Goal: Obtain resource: Download file/media

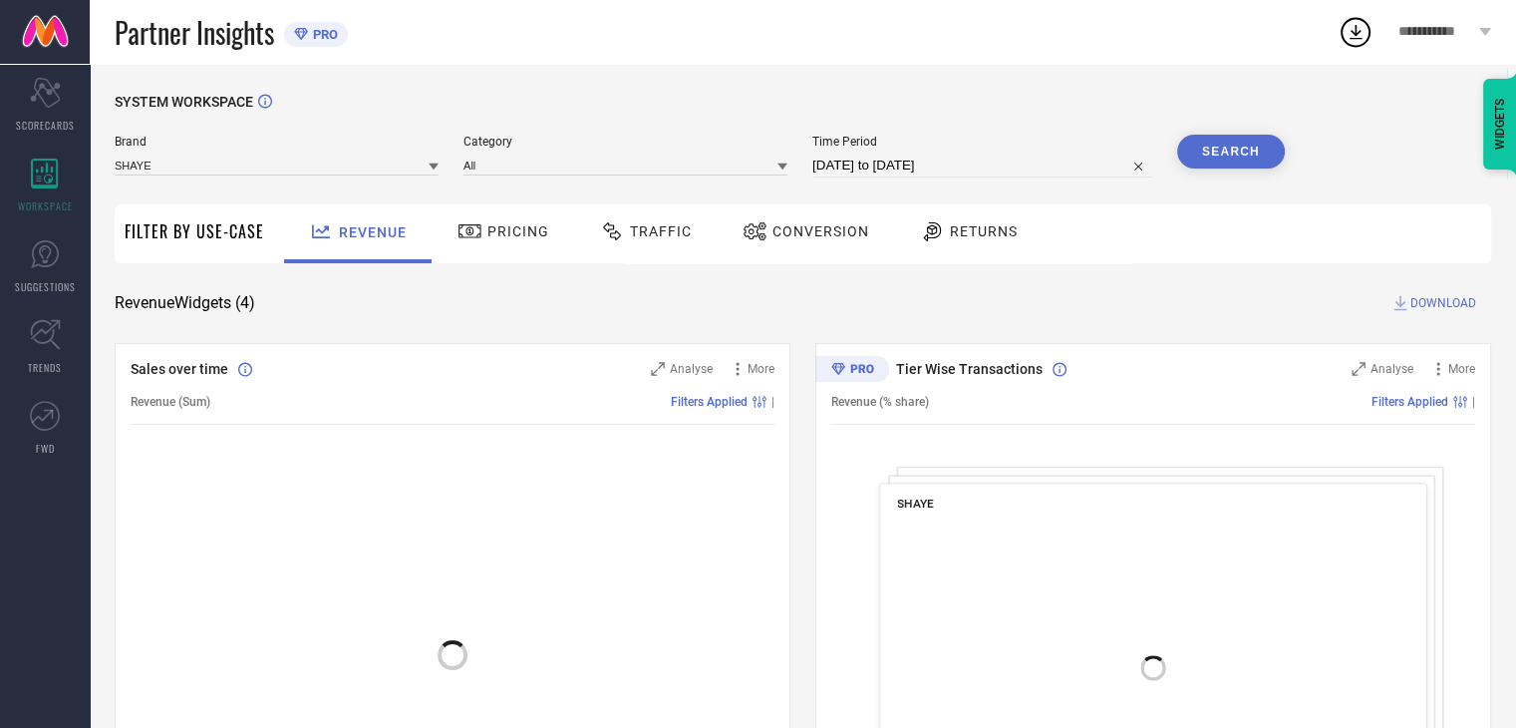
click at [814, 239] on span "Conversion" at bounding box center [820, 231] width 97 height 16
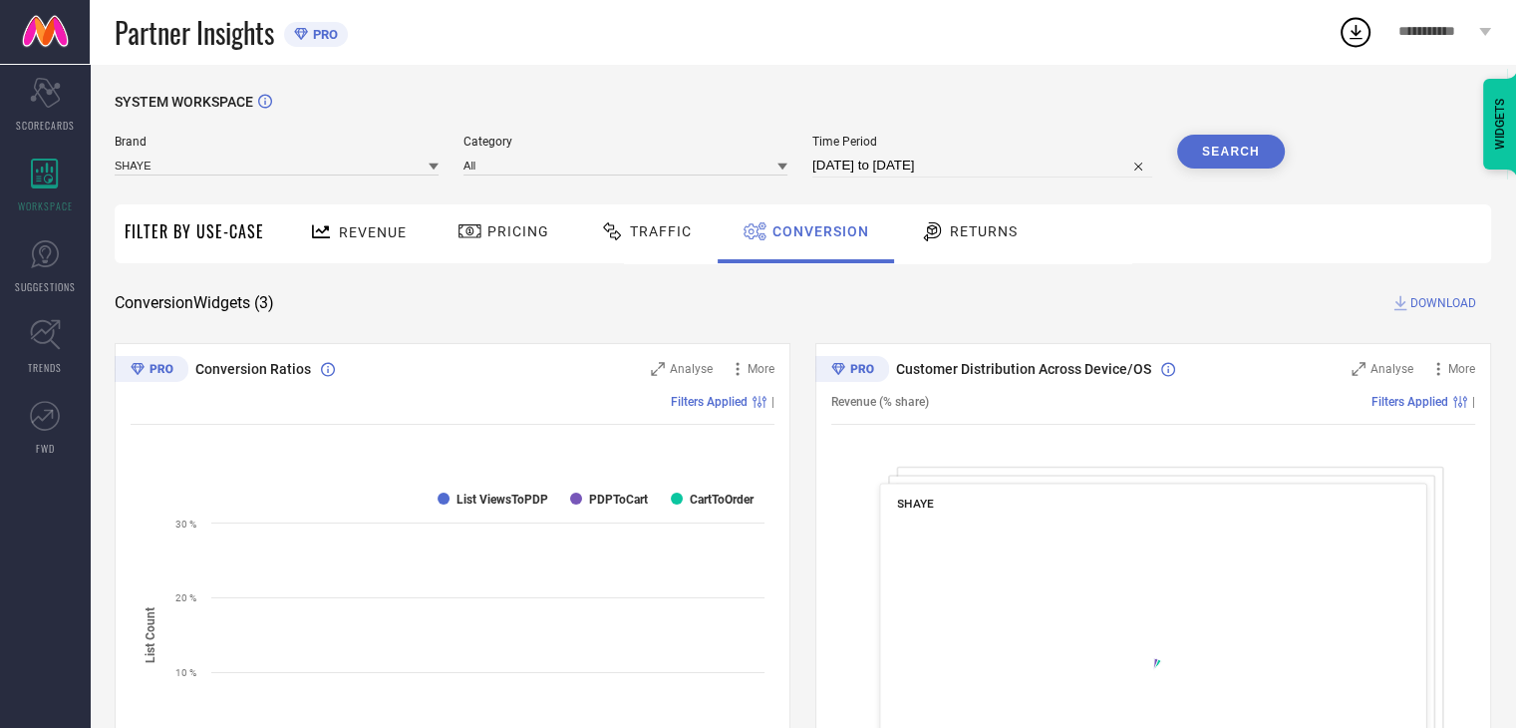
click at [996, 151] on div "Time Period [DATE] to [DATE]" at bounding box center [982, 156] width 340 height 43
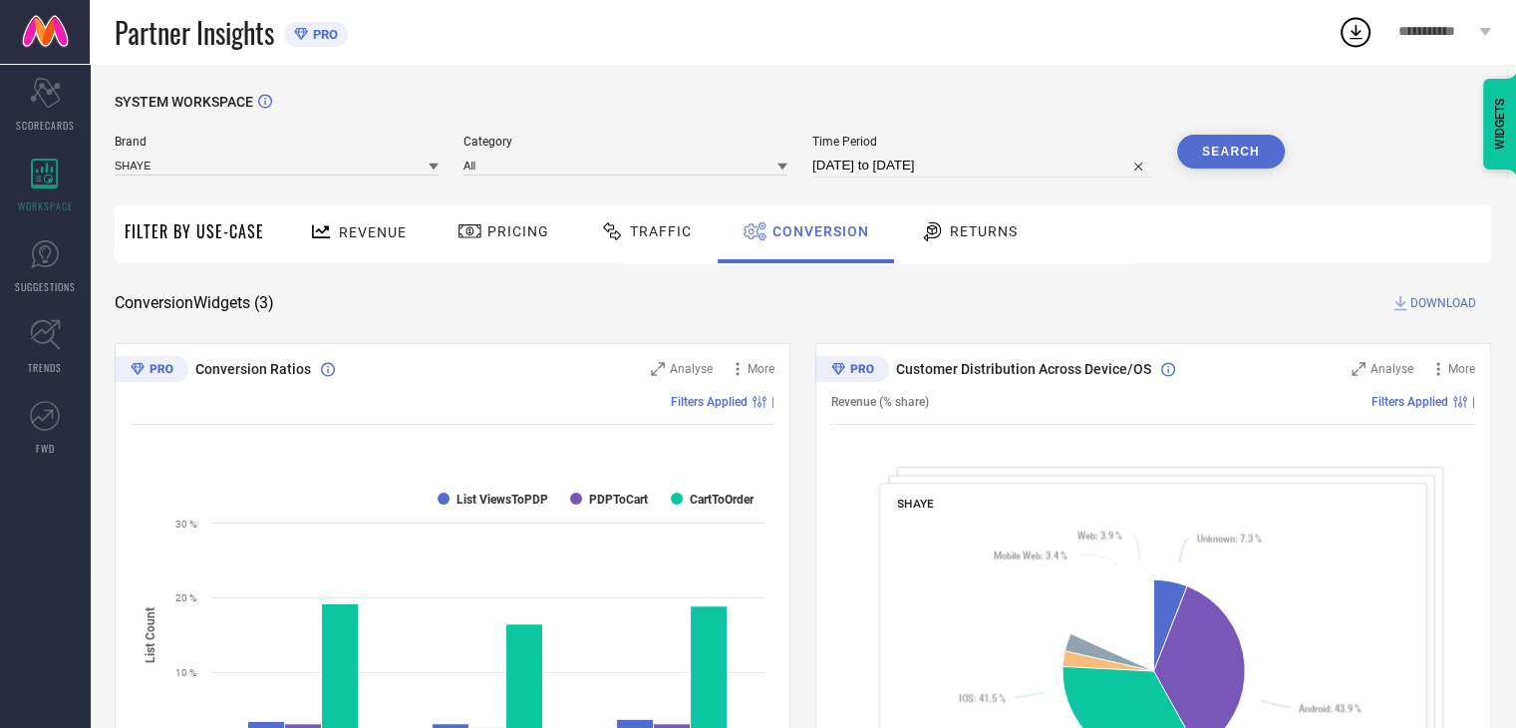
click at [995, 163] on input "[DATE] to [DATE]" at bounding box center [982, 165] width 340 height 24
select select "7"
select select "2025"
select select "8"
select select "2025"
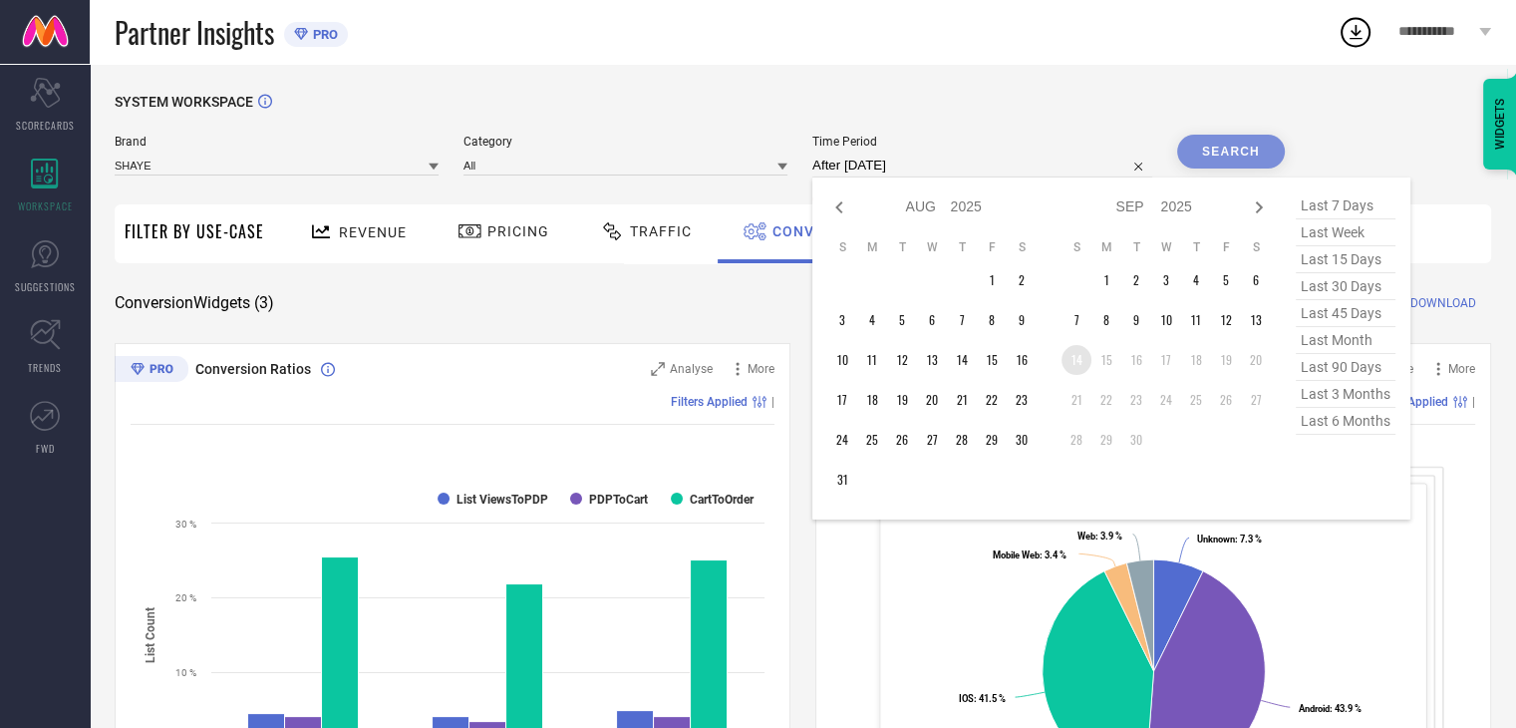
click at [1084, 360] on td "14" at bounding box center [1076, 360] width 30 height 30
type input "[DATE] to [DATE]"
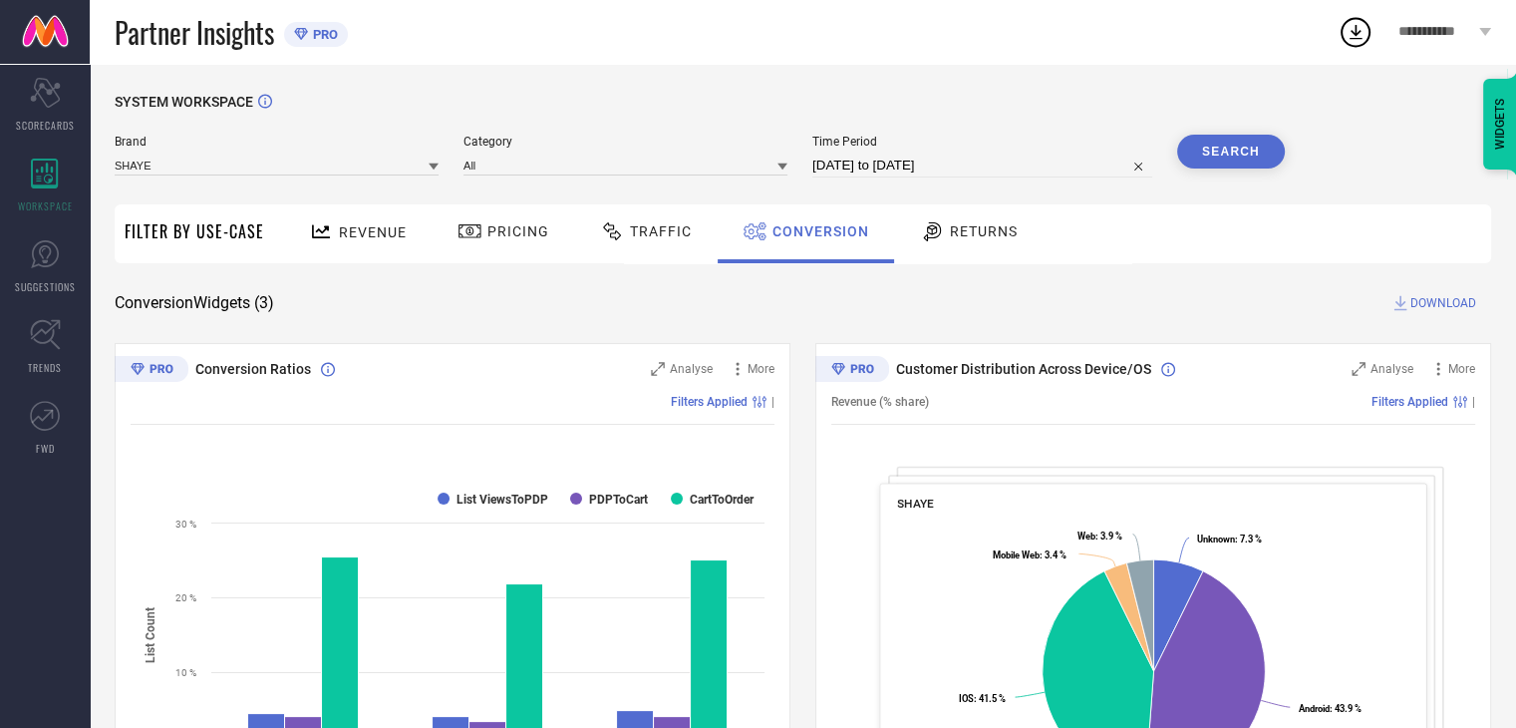
click at [1202, 144] on button "Search" at bounding box center [1231, 152] width 108 height 34
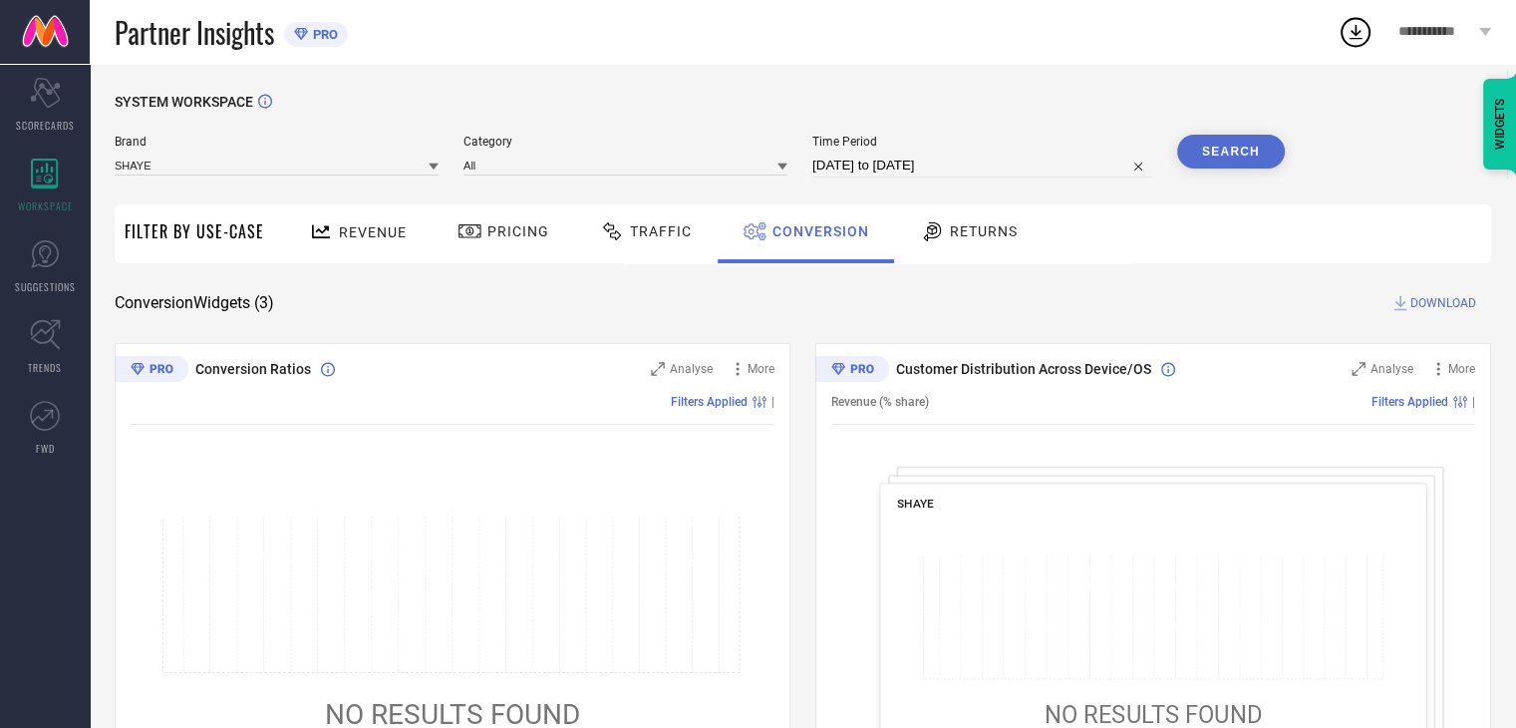
click at [990, 171] on input "[DATE] to [DATE]" at bounding box center [982, 165] width 340 height 24
select select "8"
select select "2025"
select select "9"
select select "2025"
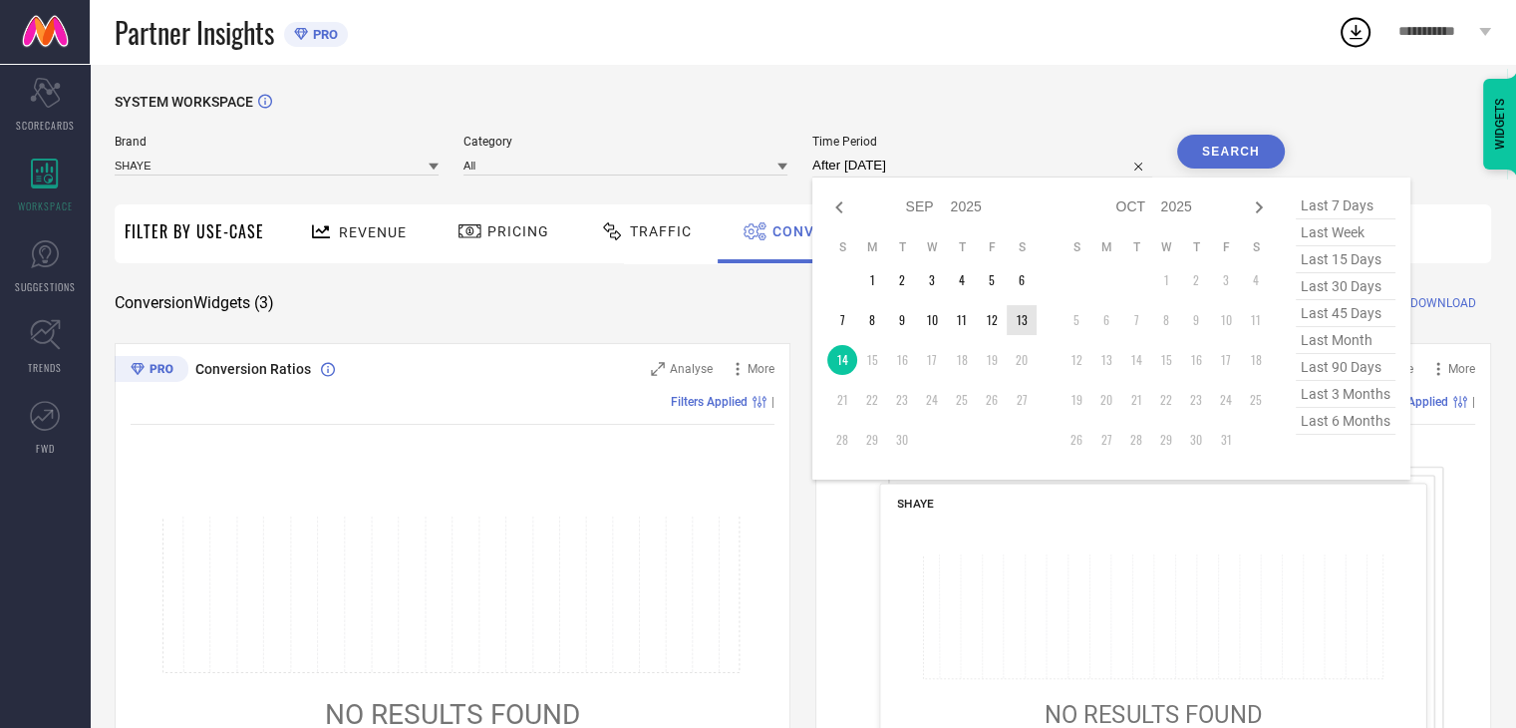
click at [1032, 322] on td "13" at bounding box center [1022, 320] width 30 height 30
type input "[DATE] to [DATE]"
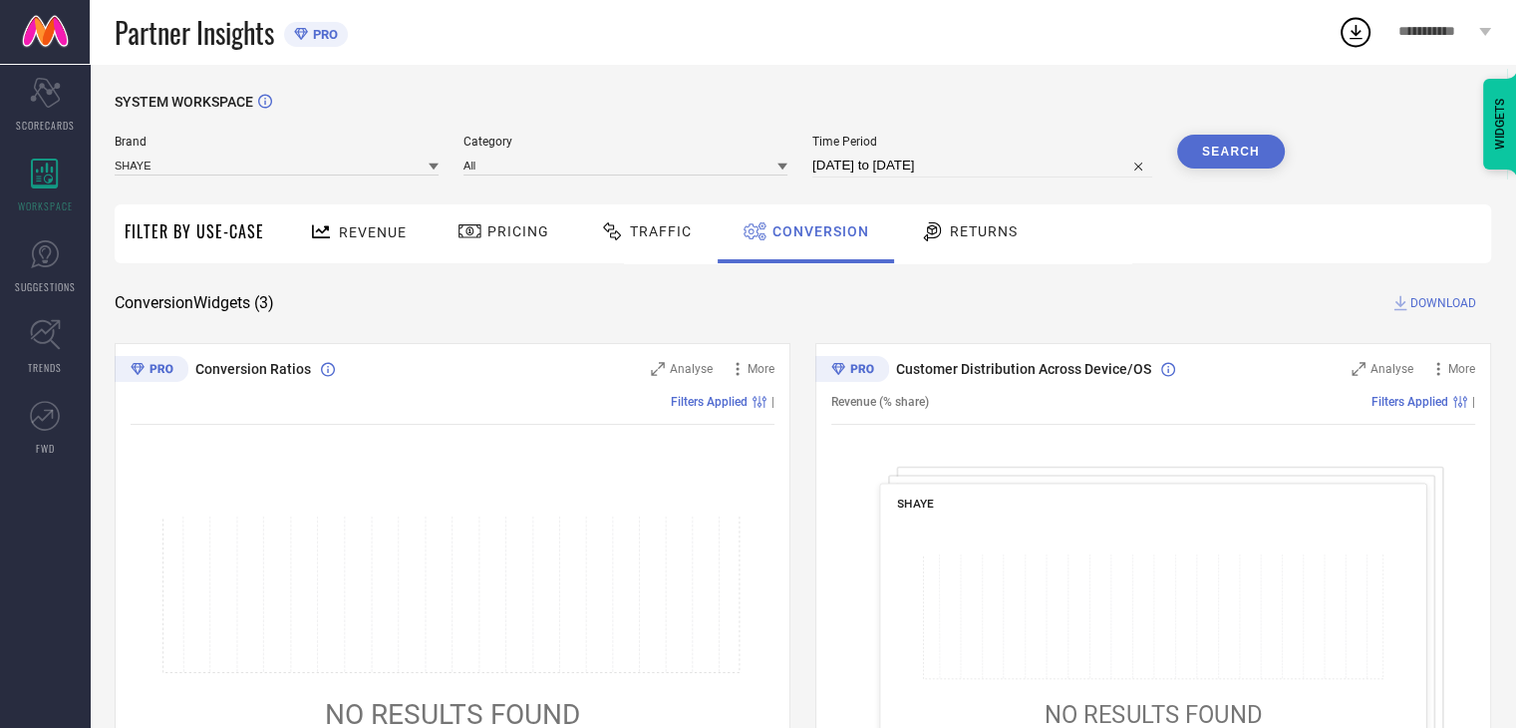
click at [1204, 168] on button "Search" at bounding box center [1231, 152] width 108 height 34
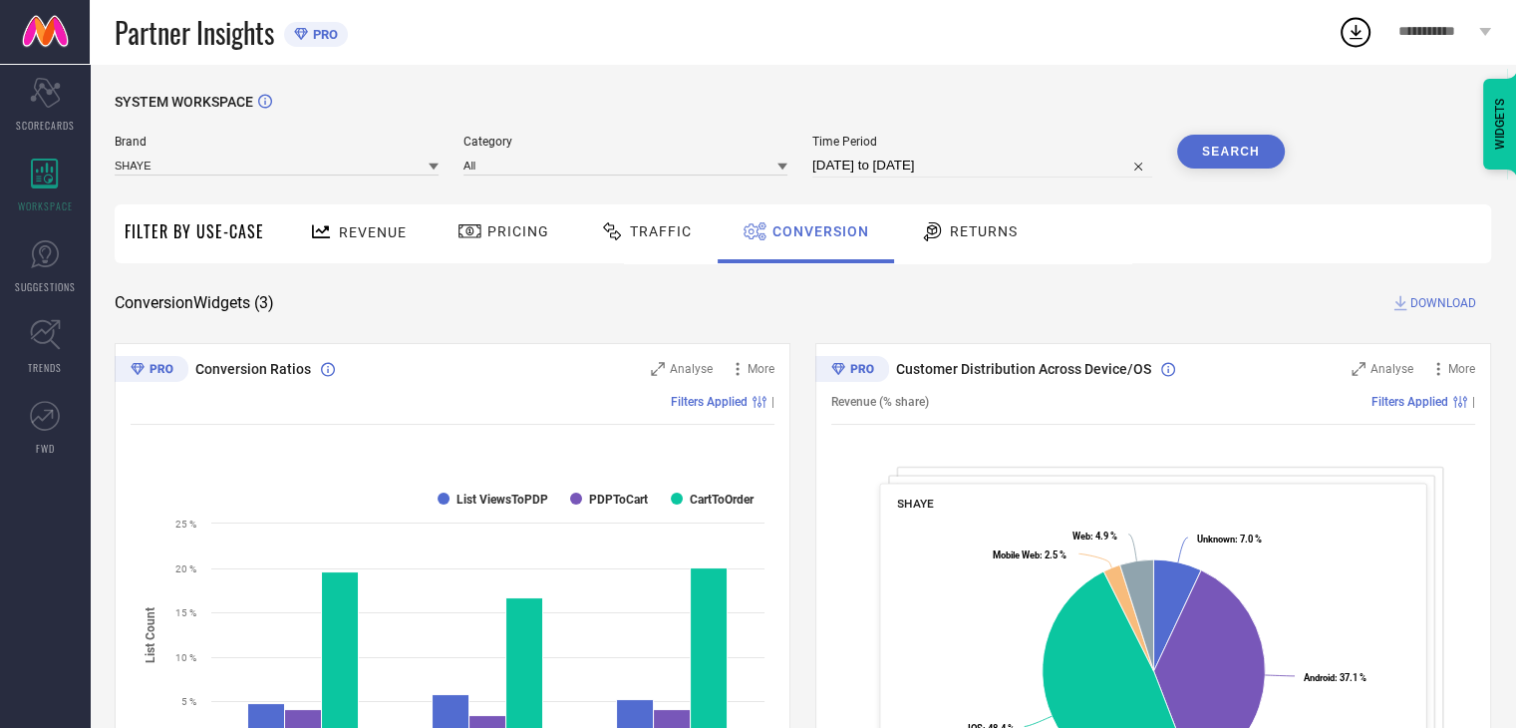
click at [1001, 164] on input "[DATE] to [DATE]" at bounding box center [982, 165] width 340 height 24
select select "8"
select select "2025"
select select "9"
select select "2025"
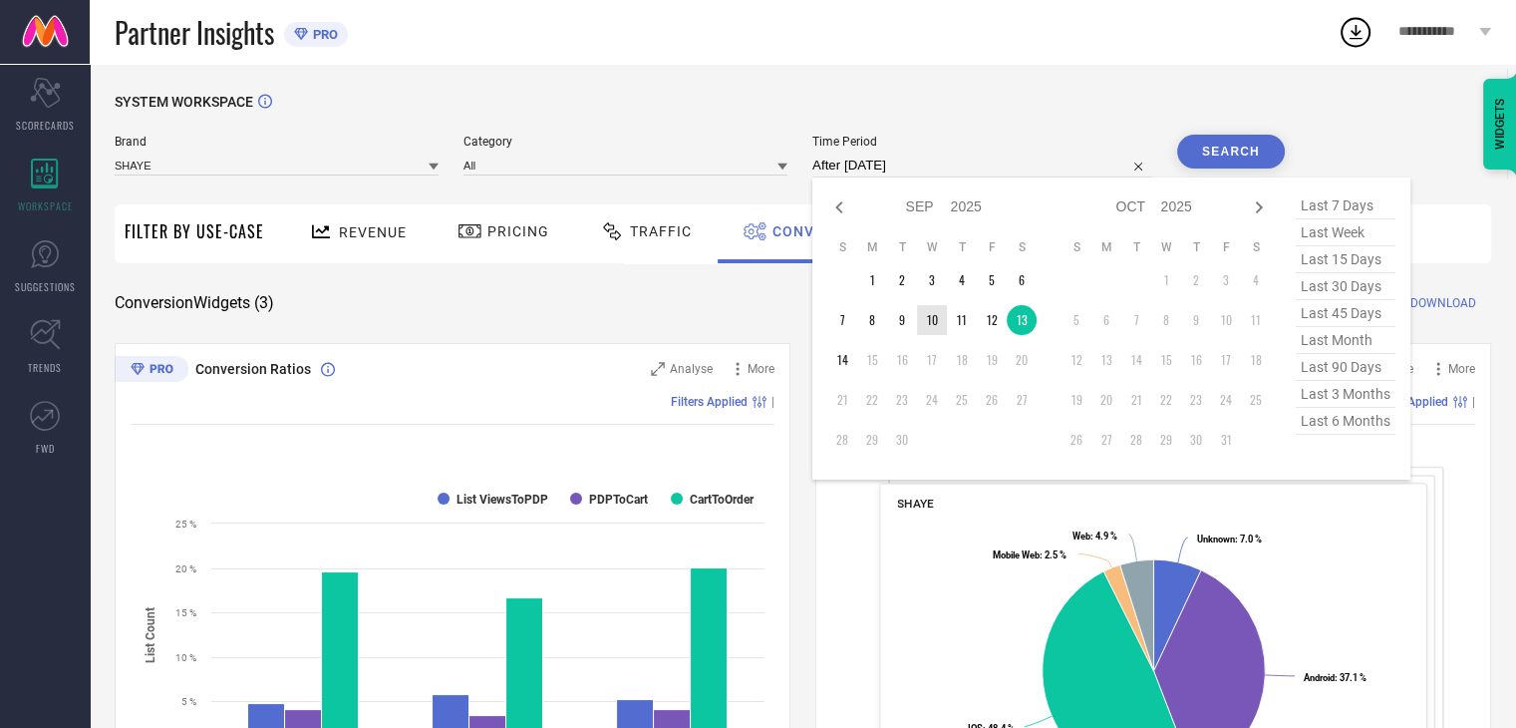
click at [934, 330] on td "10" at bounding box center [932, 320] width 30 height 30
type input "[DATE] to [DATE]"
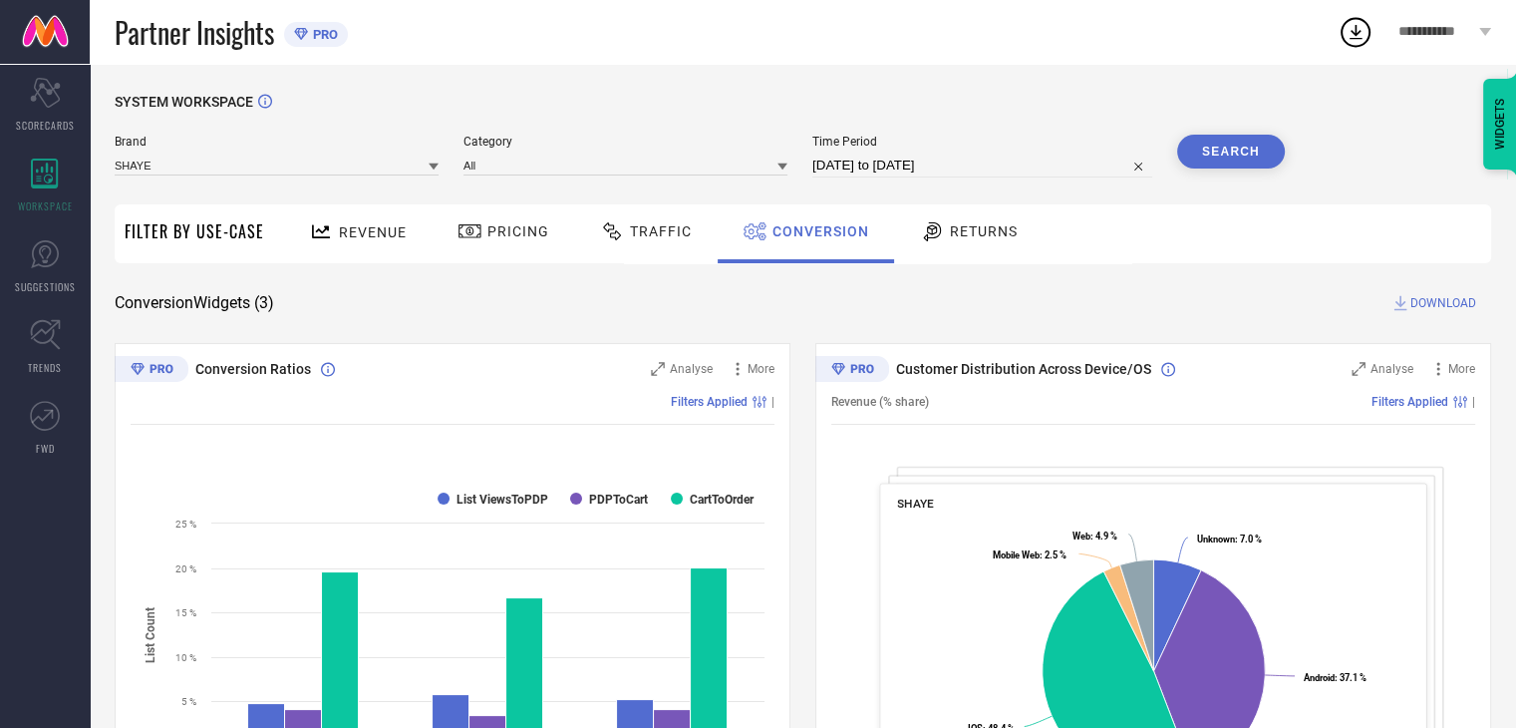
click at [1220, 140] on button "Search" at bounding box center [1231, 152] width 108 height 34
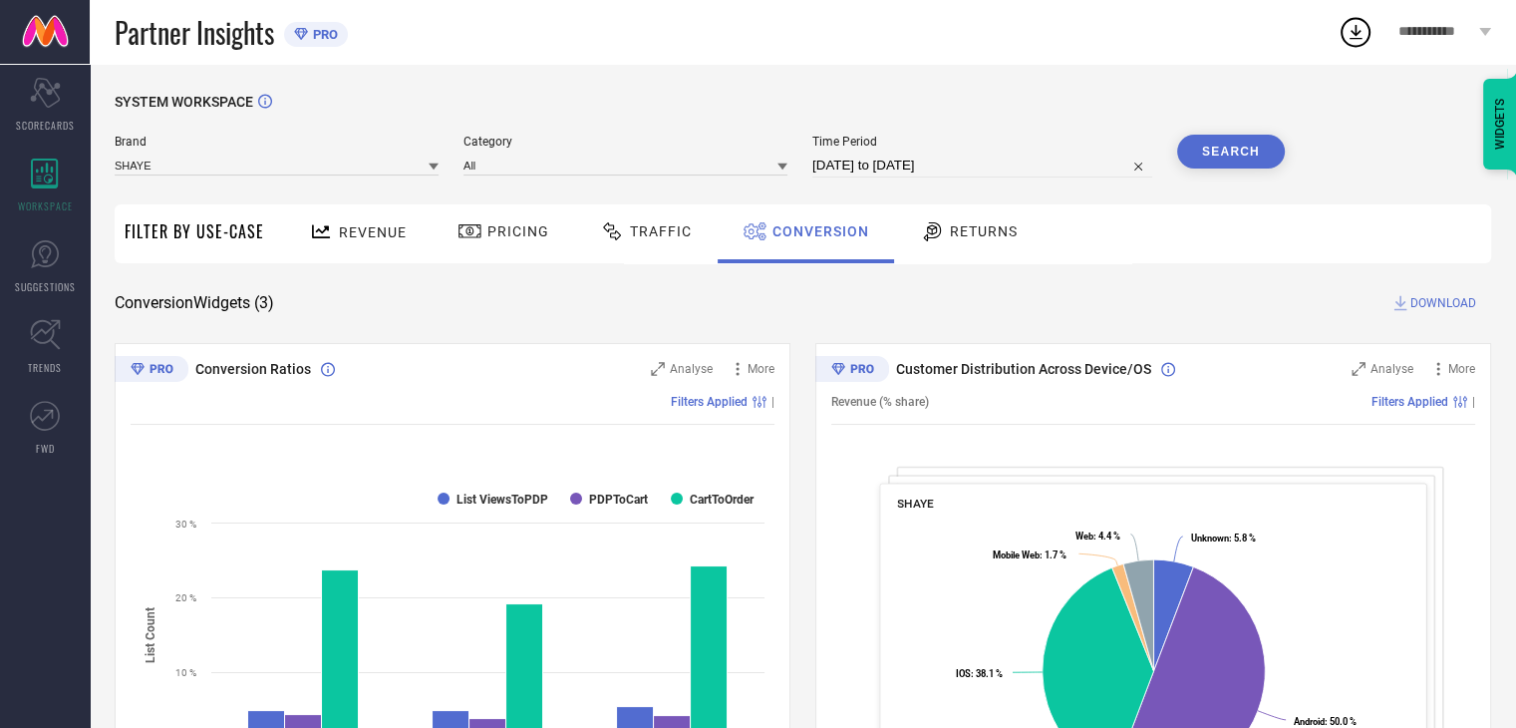
click at [1436, 300] on span "DOWNLOAD" at bounding box center [1443, 303] width 66 height 20
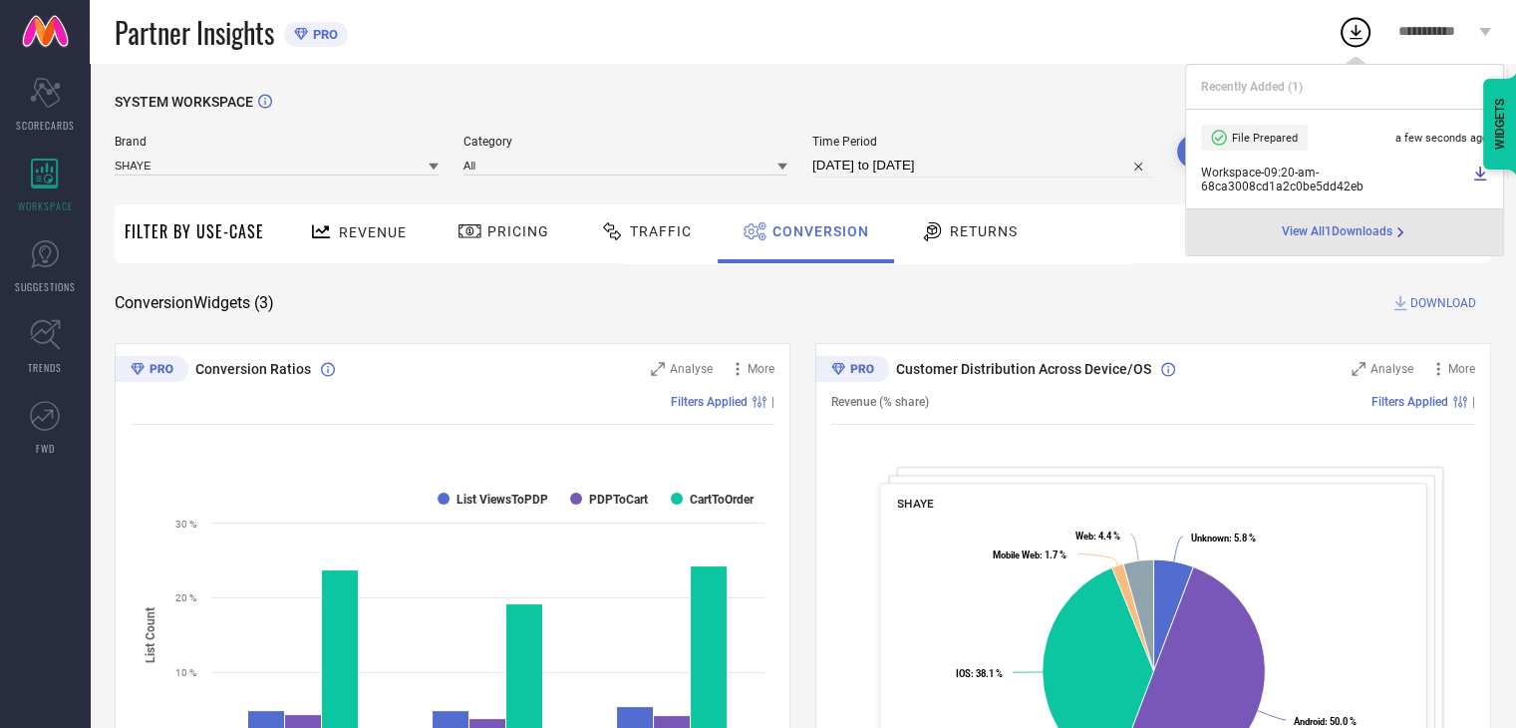
click at [1007, 157] on input "[DATE] to [DATE]" at bounding box center [982, 165] width 340 height 24
select select "8"
select select "2025"
select select "9"
select select "2025"
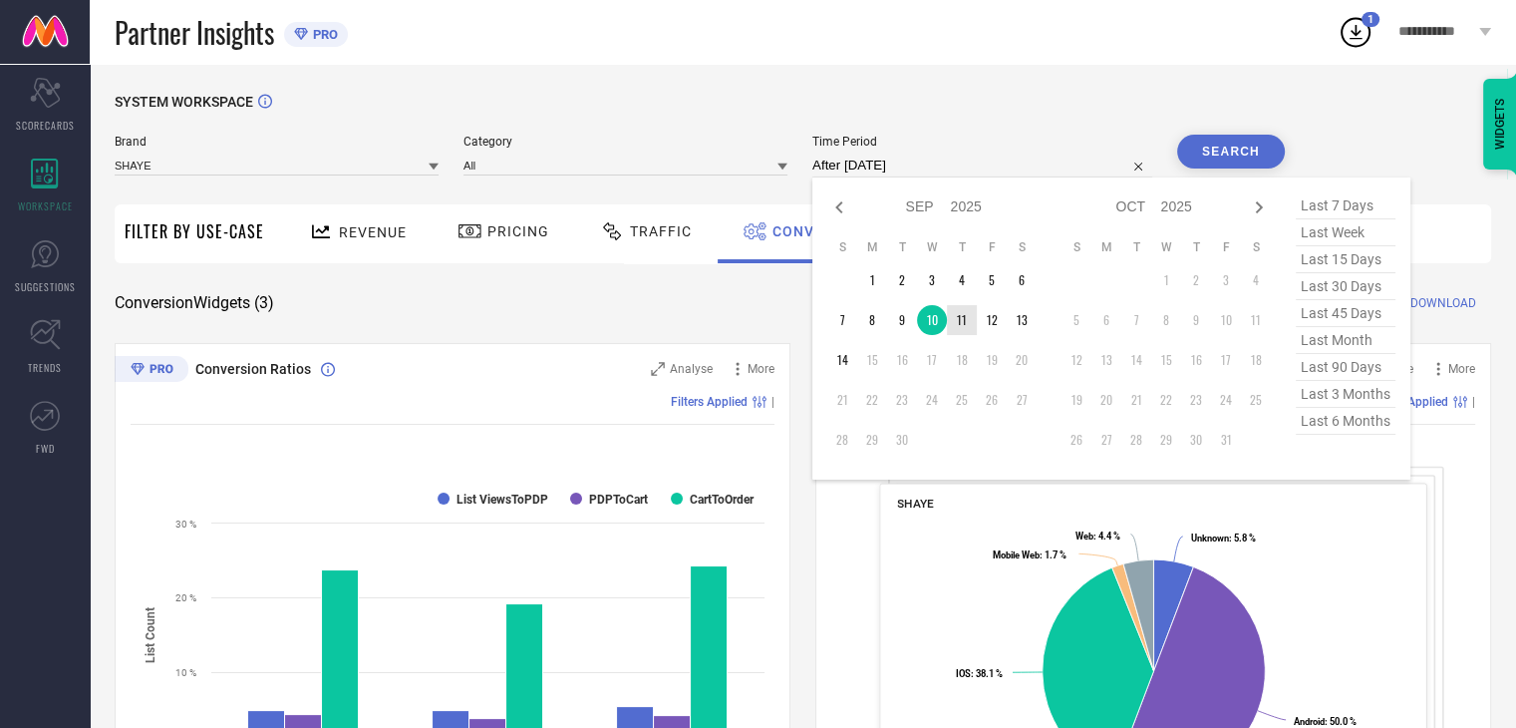
click at [955, 310] on td "11" at bounding box center [962, 320] width 30 height 30
type input "[DATE] to [DATE]"
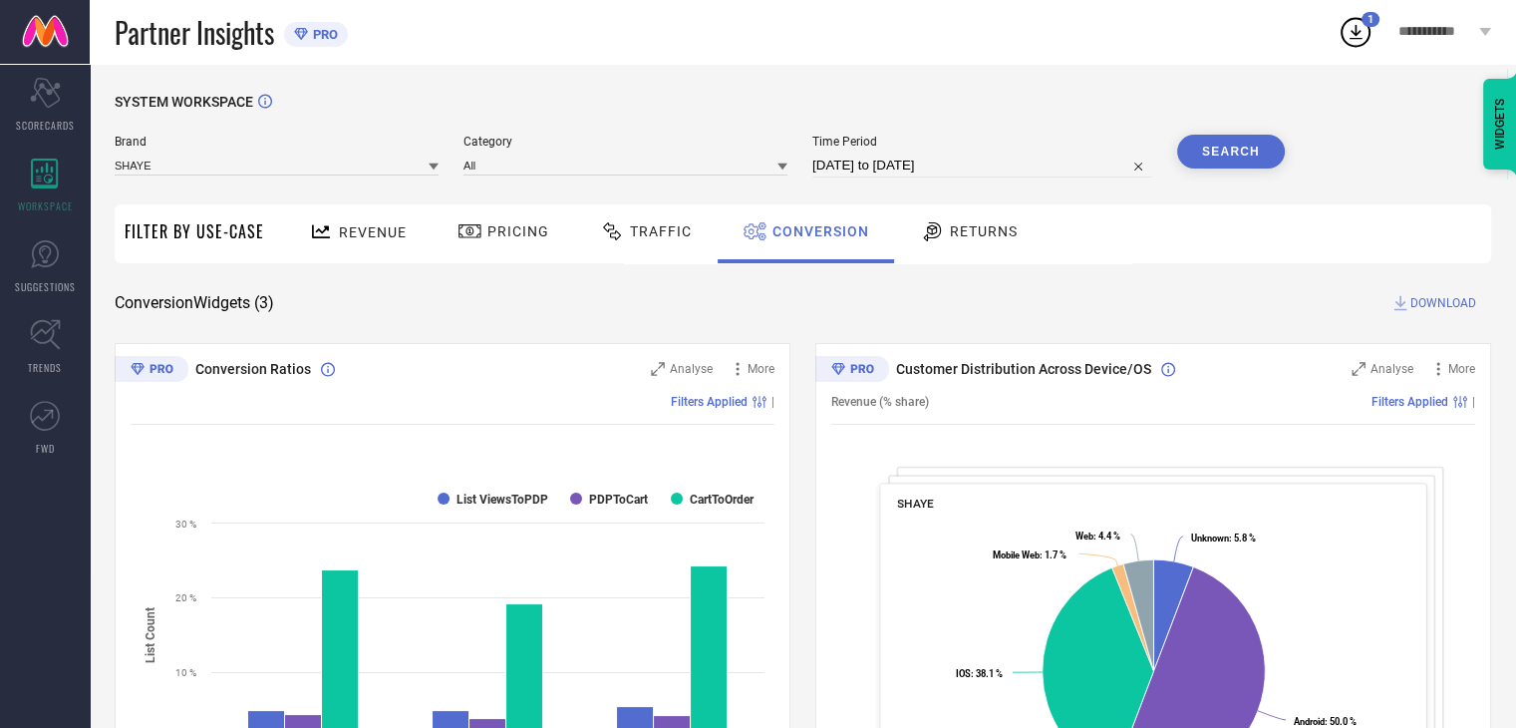
click at [1230, 155] on button "Search" at bounding box center [1231, 152] width 108 height 34
click at [1429, 299] on span "DOWNLOAD" at bounding box center [1443, 303] width 66 height 20
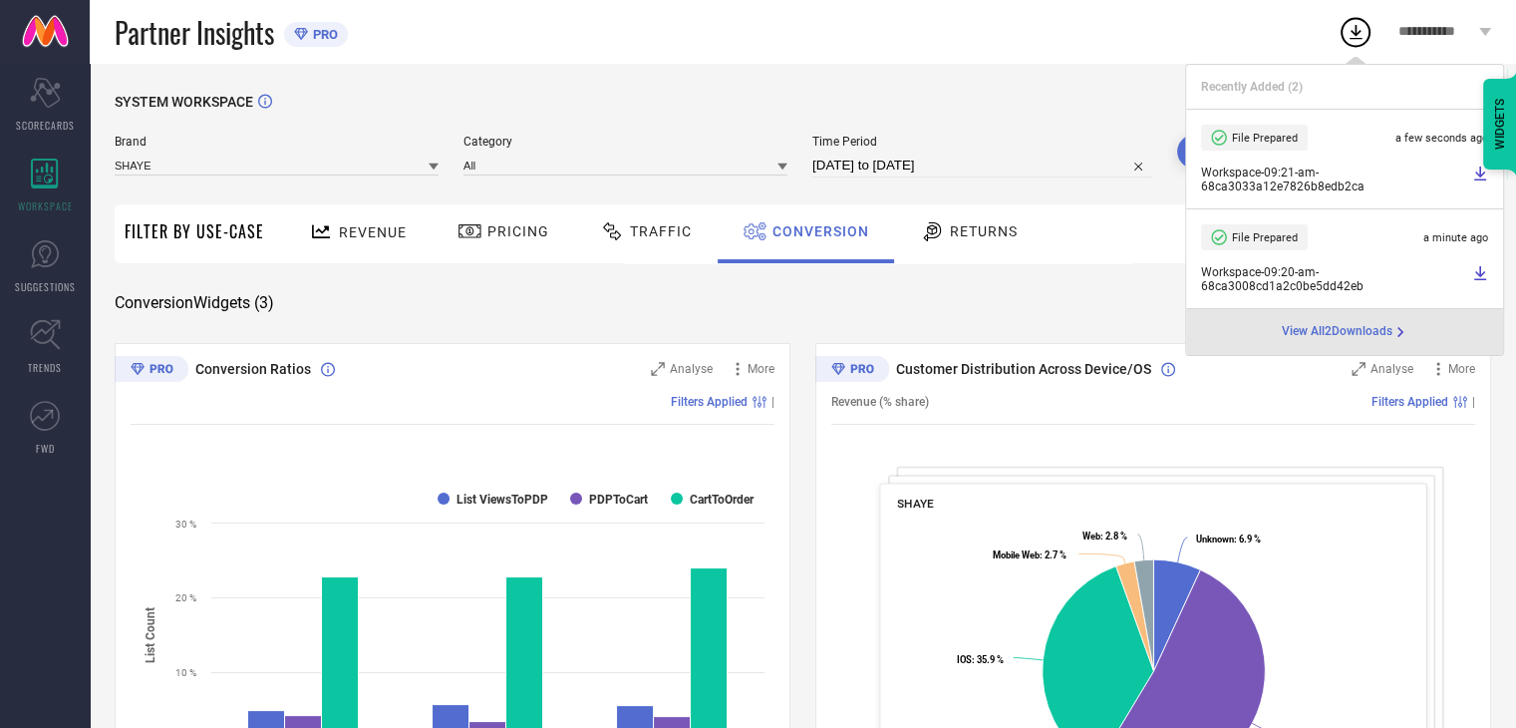
click at [1032, 172] on input "[DATE] to [DATE]" at bounding box center [982, 165] width 340 height 24
select select "8"
select select "2025"
select select "9"
select select "2025"
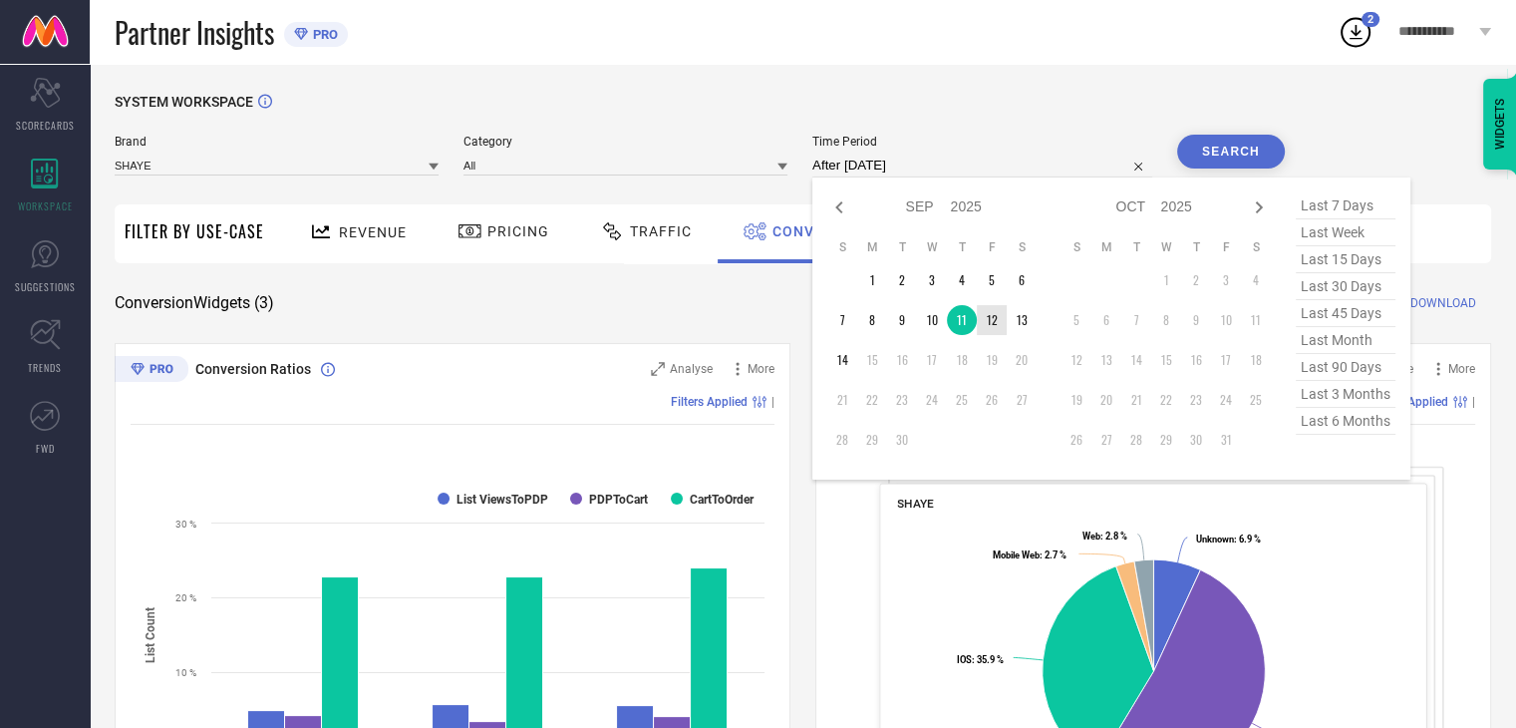
click at [1001, 328] on td "12" at bounding box center [992, 320] width 30 height 30
type input "[DATE] to [DATE]"
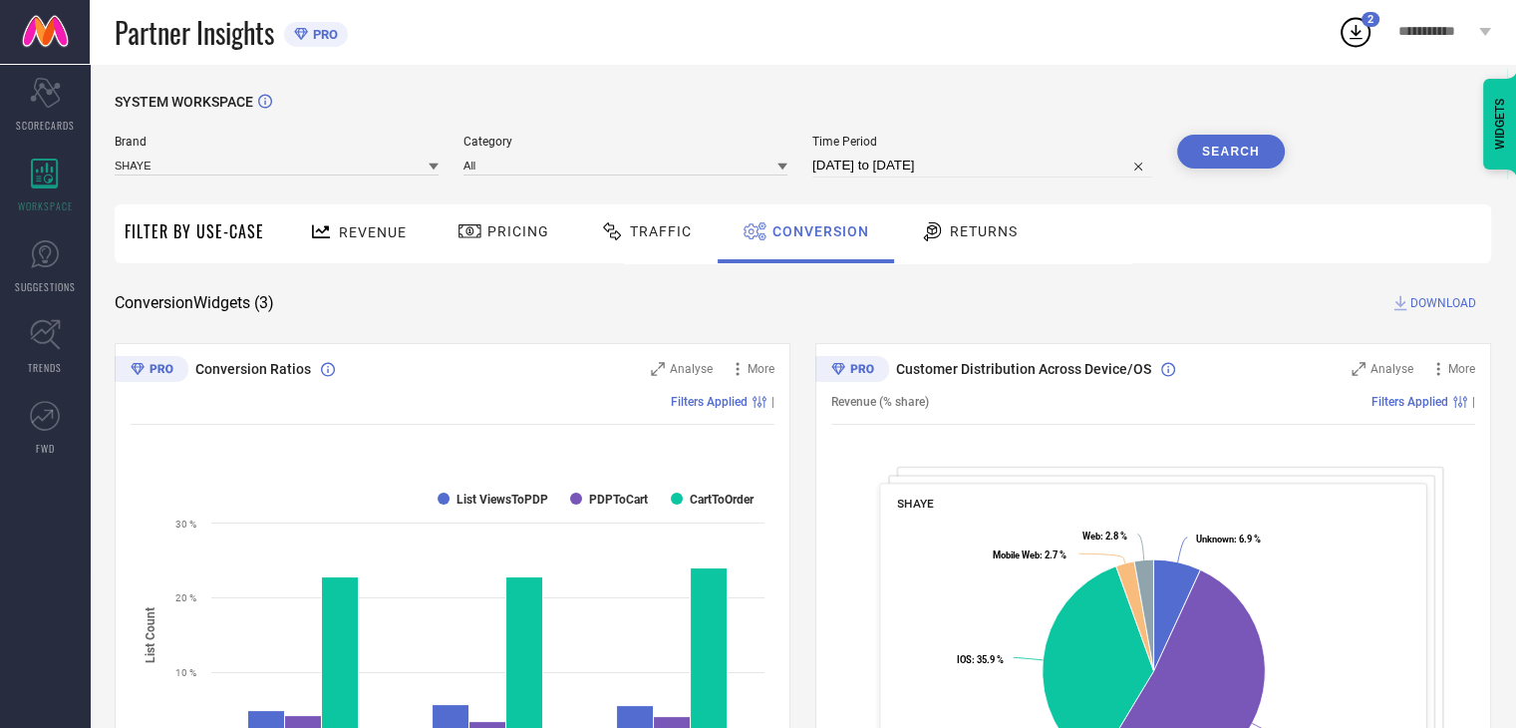
click at [1250, 161] on button "Search" at bounding box center [1231, 152] width 108 height 34
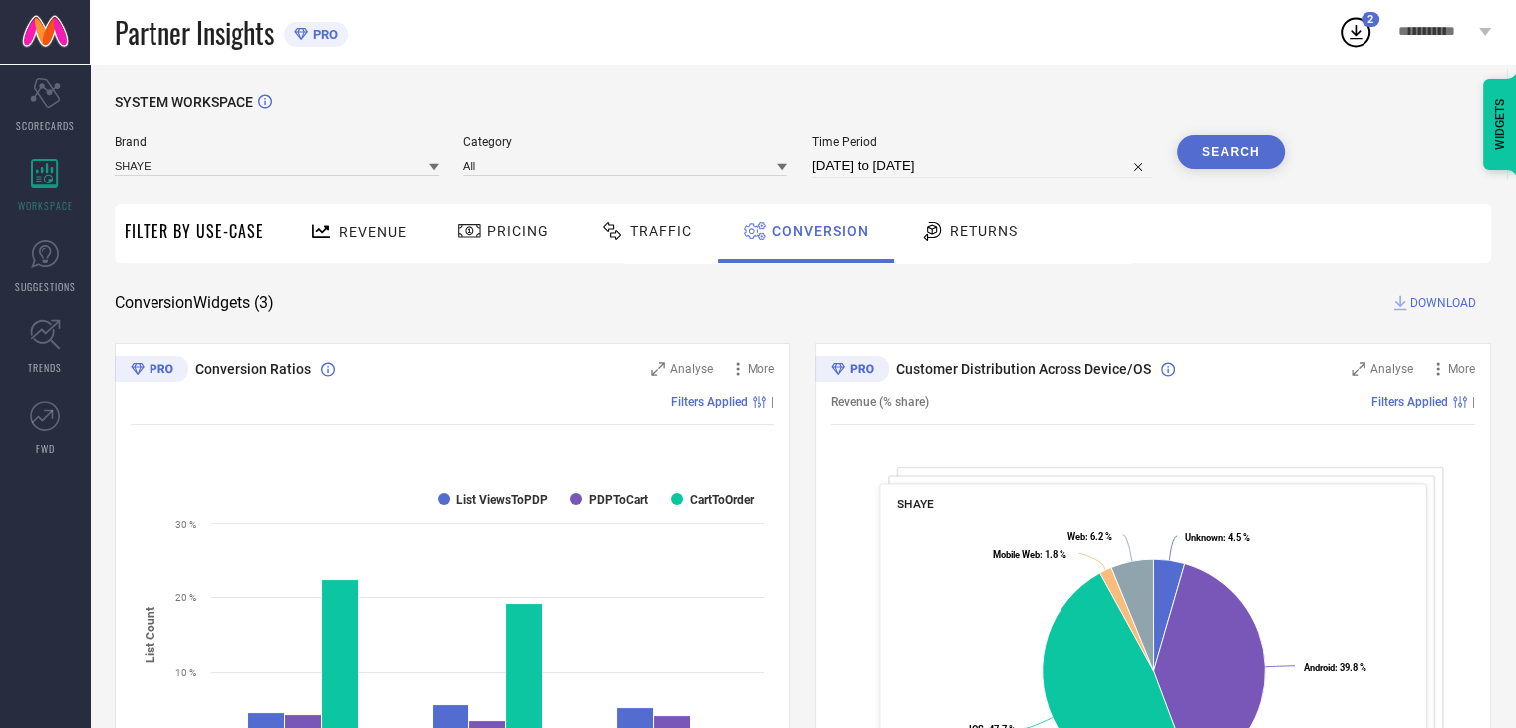
click at [1446, 305] on span "DOWNLOAD" at bounding box center [1443, 303] width 66 height 20
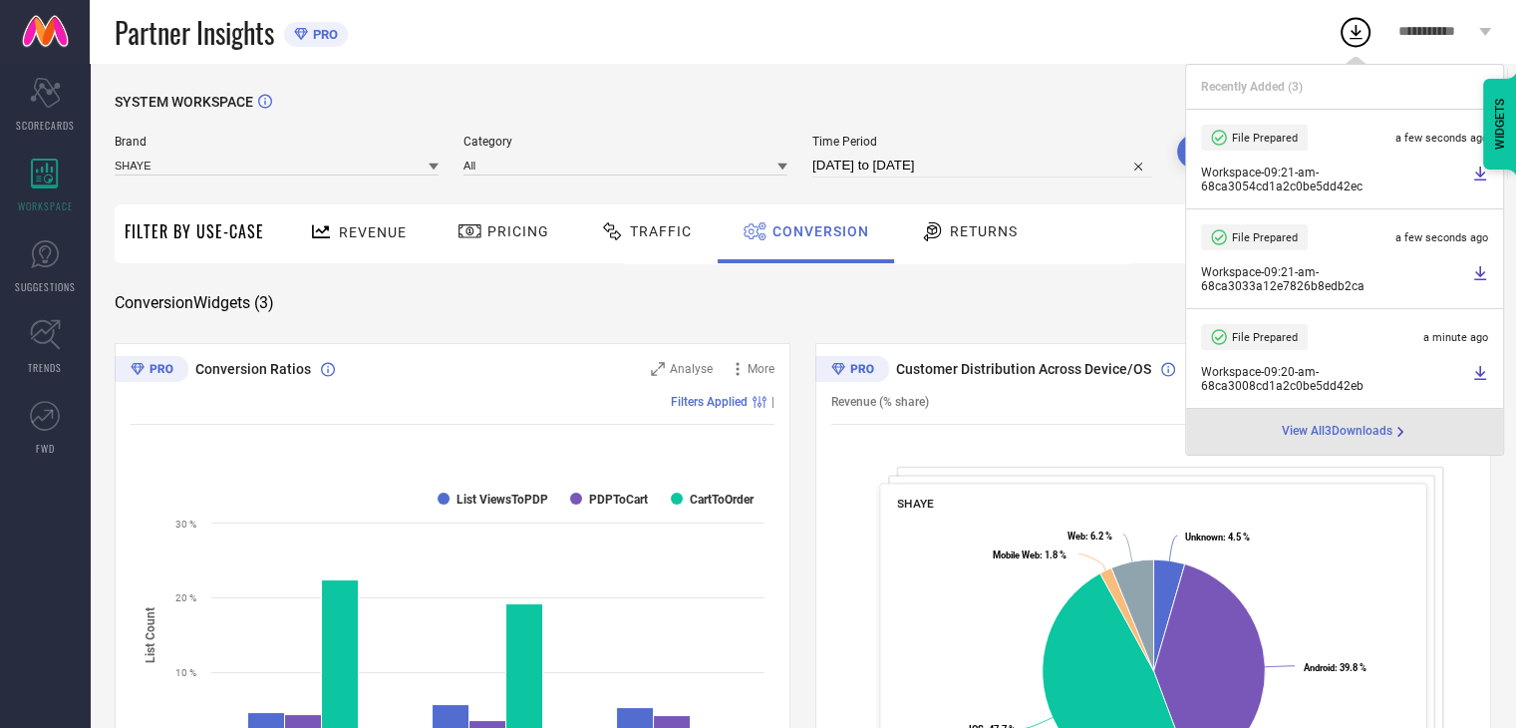
click at [1019, 163] on input "[DATE] to [DATE]" at bounding box center [982, 165] width 340 height 24
select select "8"
select select "2025"
select select "9"
select select "2025"
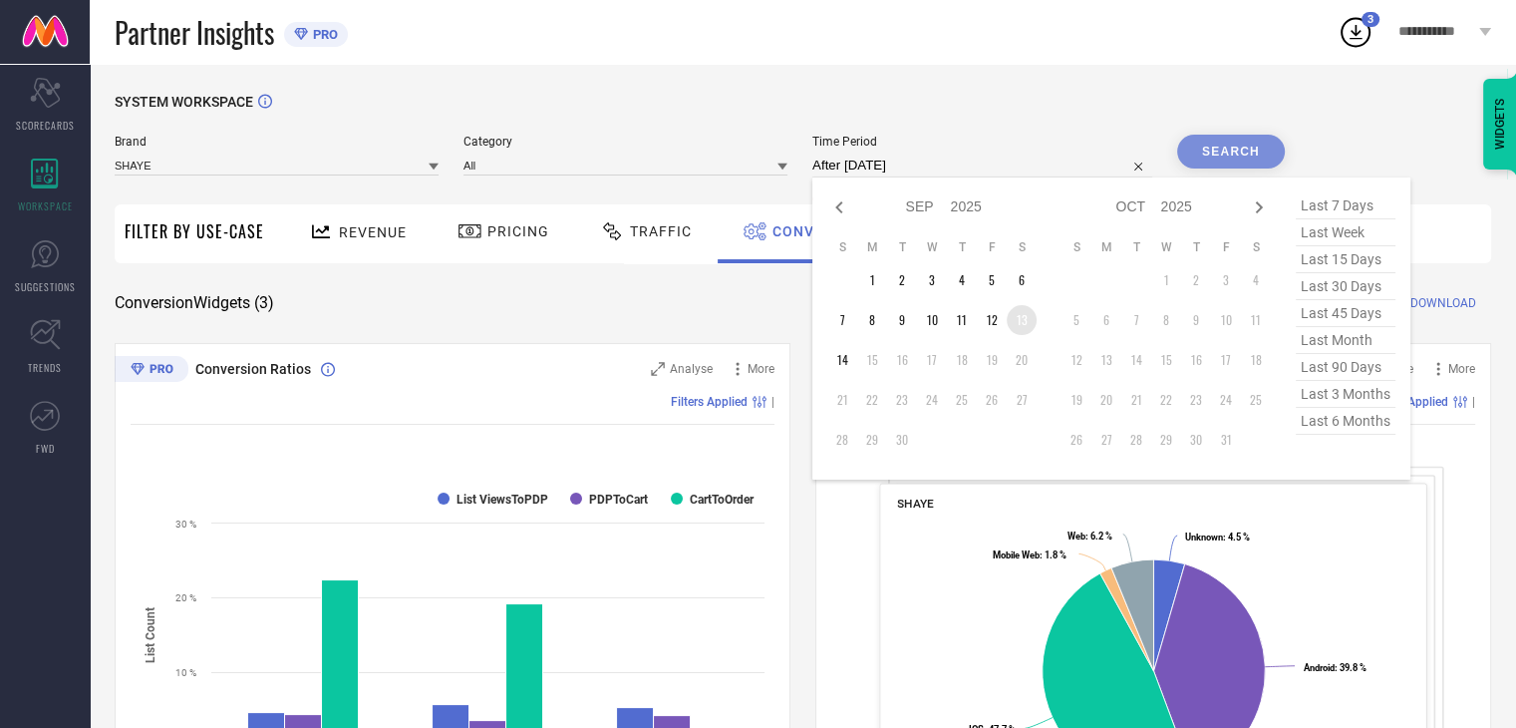
click at [1020, 328] on td "13" at bounding box center [1022, 320] width 30 height 30
type input "[DATE] to [DATE]"
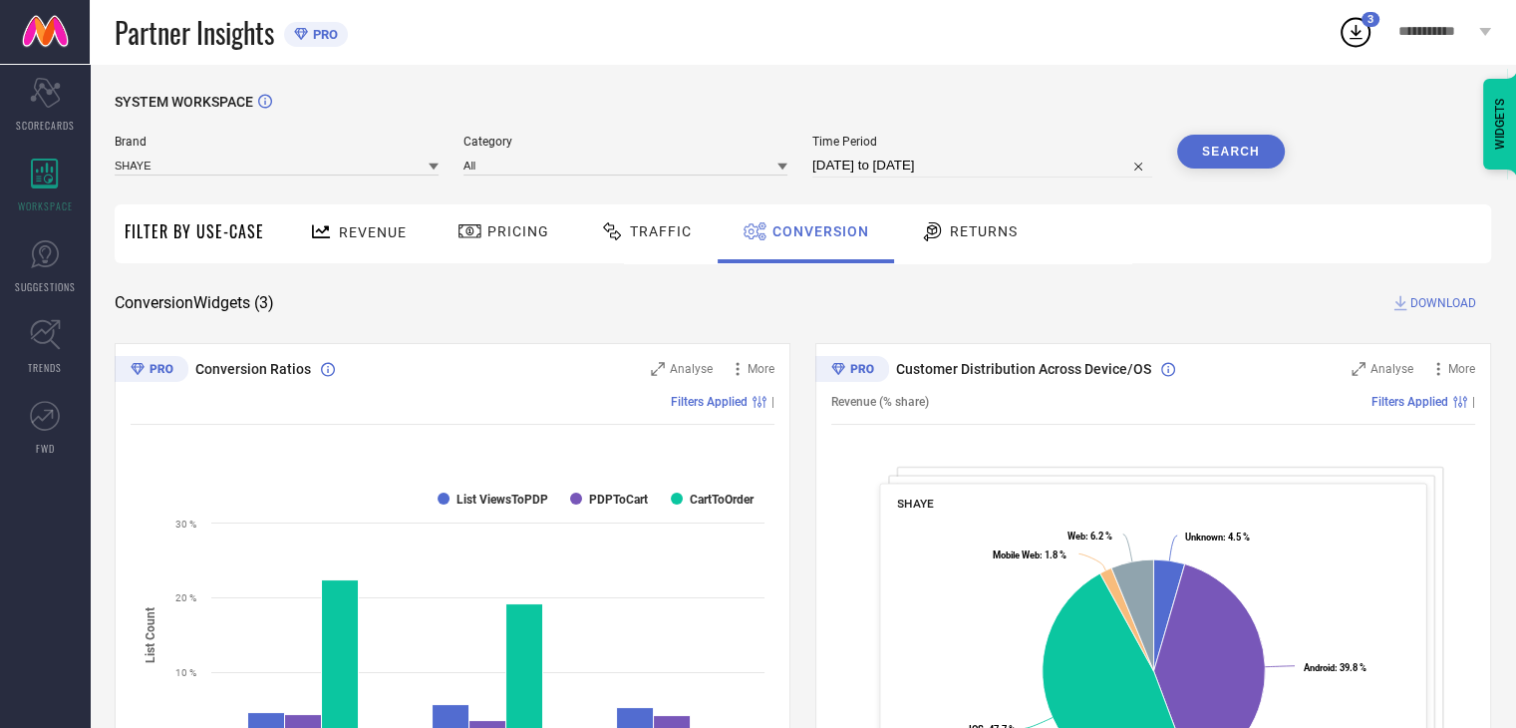
click at [1221, 159] on button "Search" at bounding box center [1231, 152] width 108 height 34
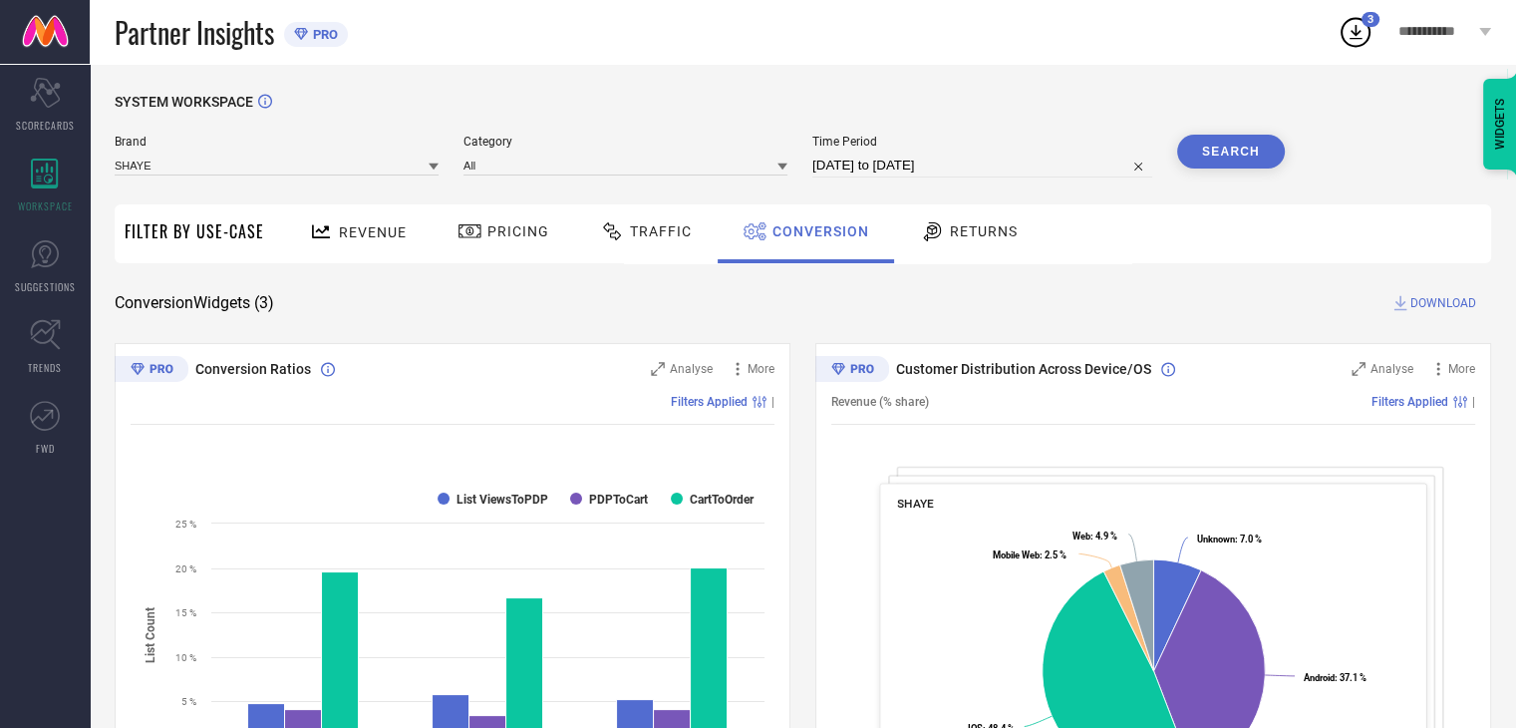
click at [1458, 301] on span "DOWNLOAD" at bounding box center [1443, 303] width 66 height 20
click at [1144, 56] on div "Partner Insights PRO" at bounding box center [726, 32] width 1223 height 64
click at [1015, 173] on input "[DATE] to [DATE]" at bounding box center [982, 165] width 340 height 24
select select "8"
select select "2025"
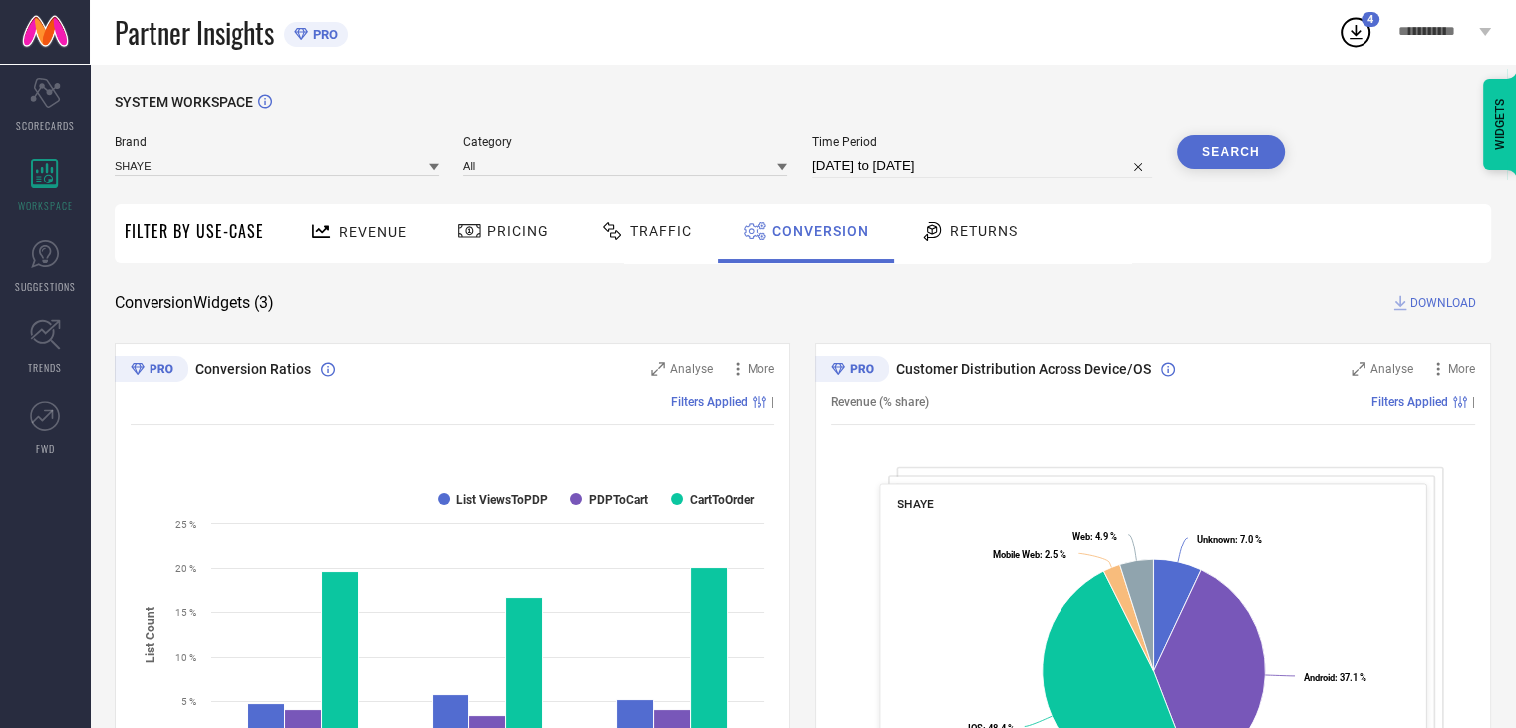
select select "9"
select select "2025"
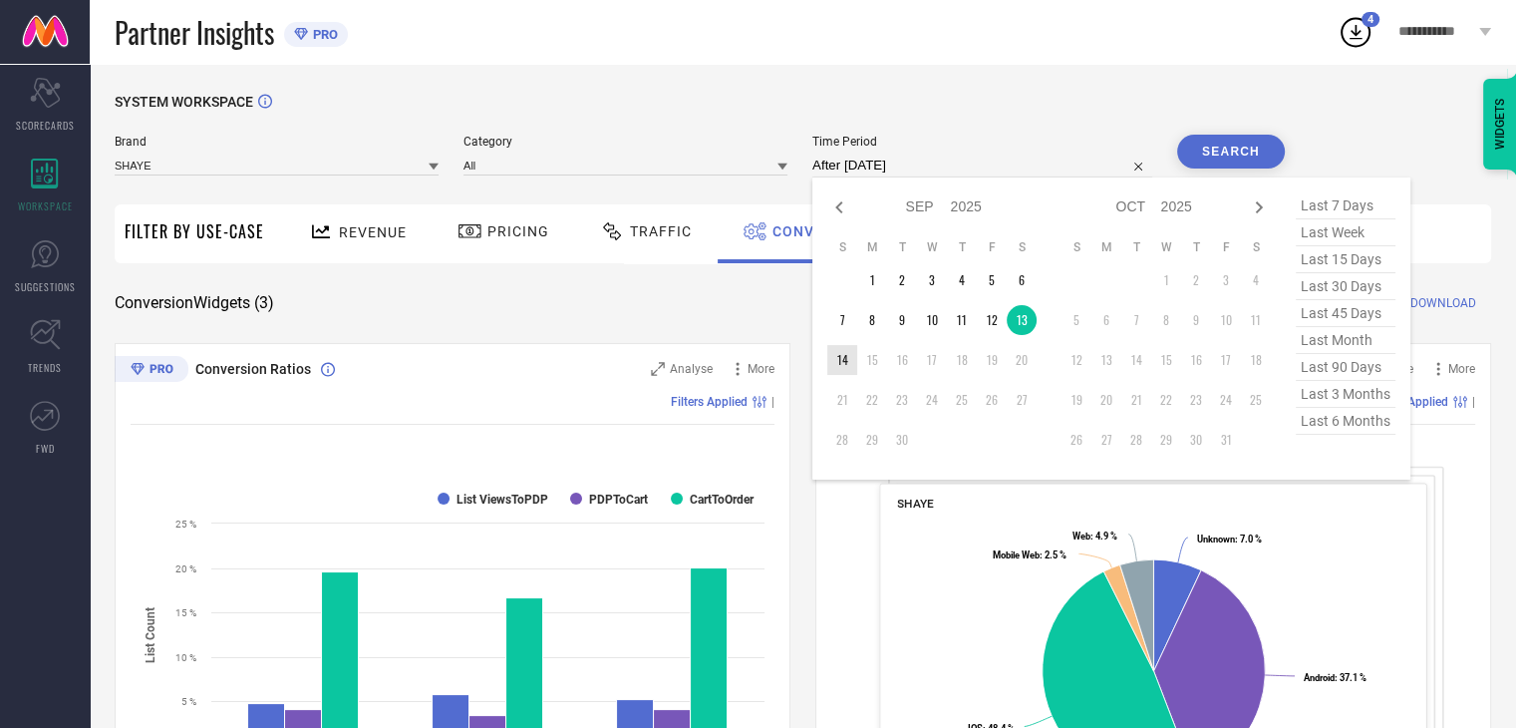
click at [841, 359] on td "14" at bounding box center [842, 360] width 30 height 30
type input "[DATE] to [DATE]"
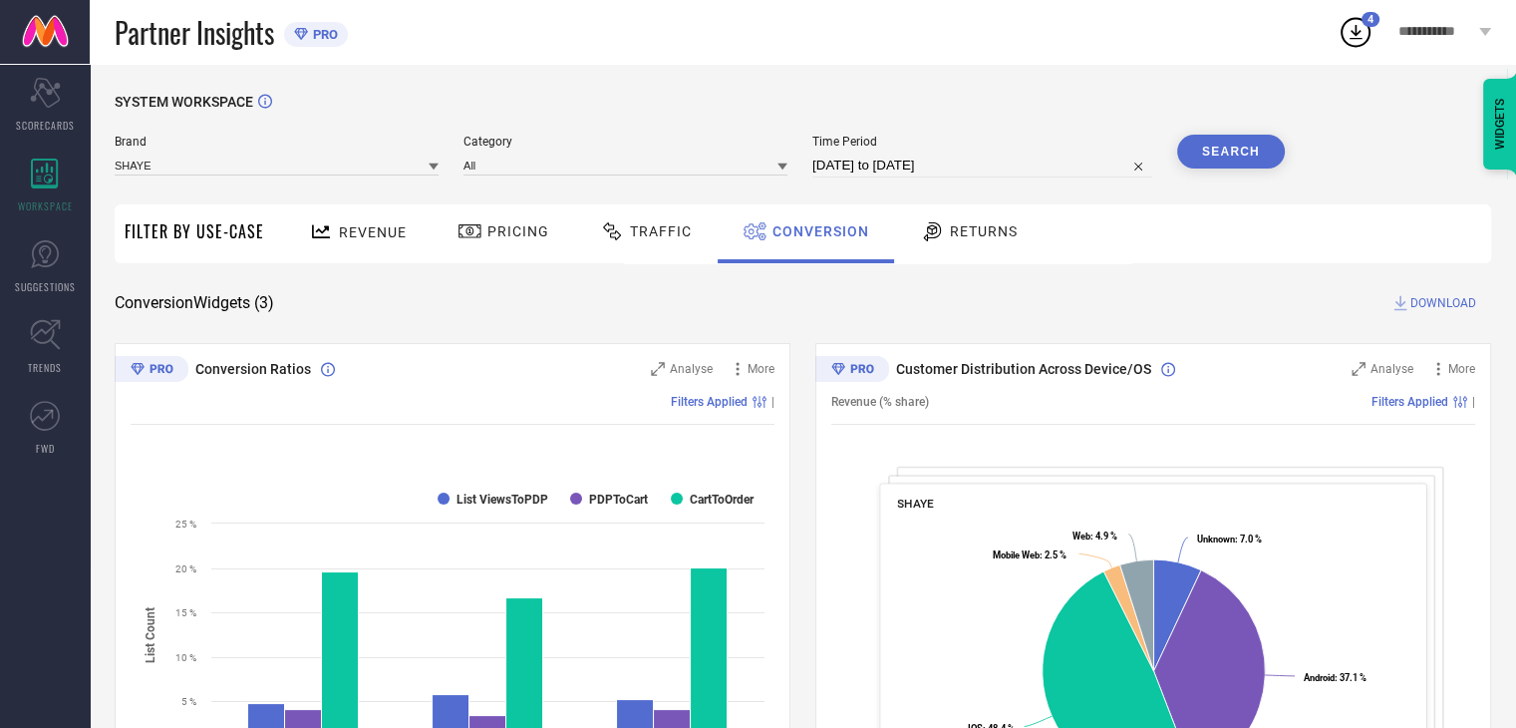
click at [1206, 131] on div "SYSTEM WORKSPACE" at bounding box center [803, 114] width 1376 height 41
click at [1210, 145] on button "Search" at bounding box center [1231, 152] width 108 height 34
